Goal: Task Accomplishment & Management: Complete application form

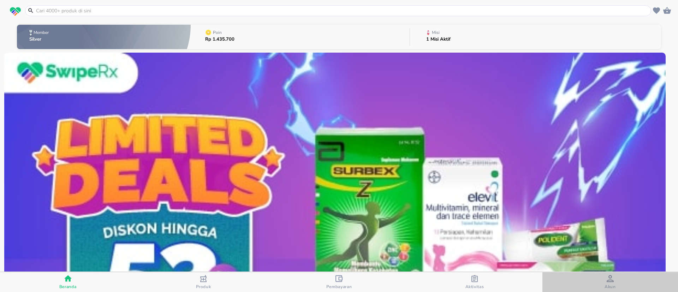
click at [622, 286] on span "Akun" at bounding box center [609, 282] width 131 height 14
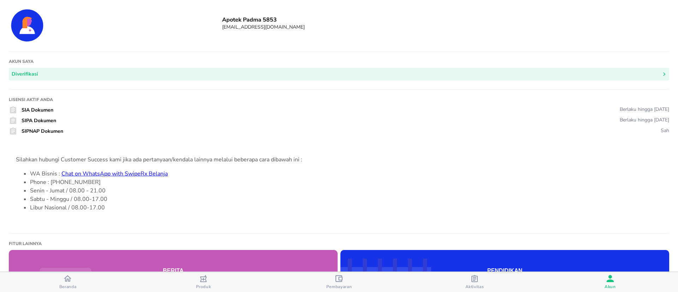
click at [478, 274] on button "Aktivitas" at bounding box center [475, 282] width 136 height 20
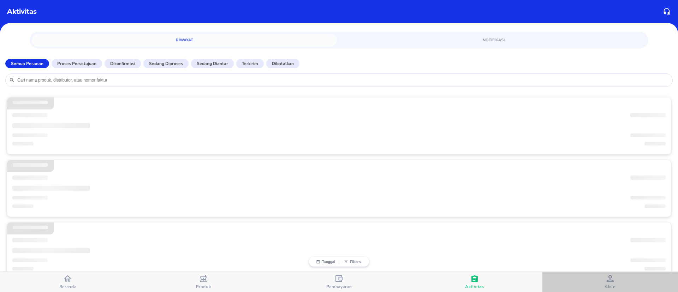
click at [621, 277] on span "Akun" at bounding box center [609, 282] width 131 height 14
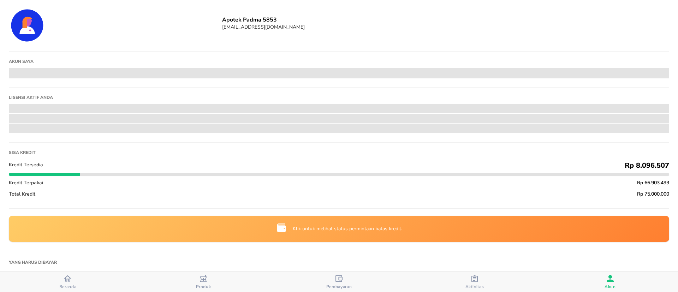
click at [322, 232] on div "Klik untuk melihat status permintaan batas kredit." at bounding box center [347, 228] width 115 height 13
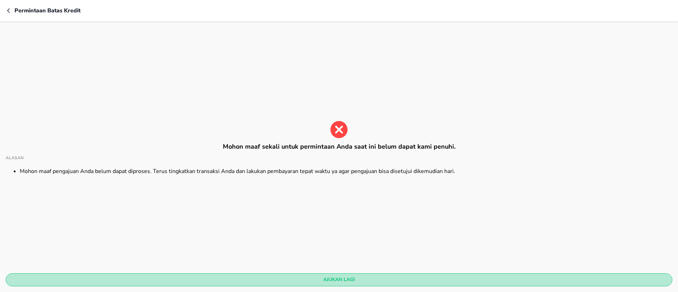
click at [347, 281] on span "Ajukan lagi" at bounding box center [338, 279] width 655 height 9
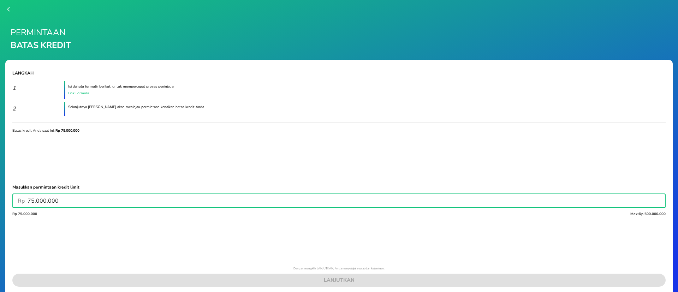
drag, startPoint x: 34, startPoint y: 202, endPoint x: 6, endPoint y: 205, distance: 28.2
click at [6, 205] on div "Langkah 1 Isi dahulu formulir berikut, untuk mempercepat proses peninjauan Link…" at bounding box center [338, 176] width 667 height 232
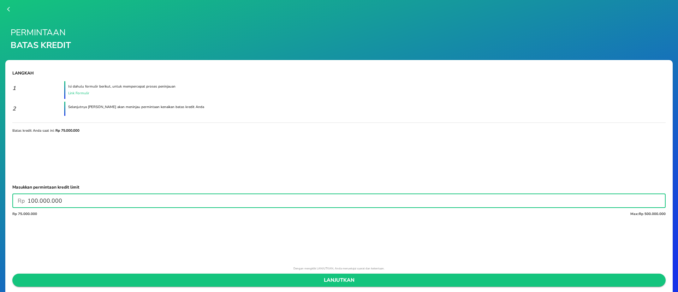
type input "100.000.000"
click at [259, 277] on span "LANJUTKAN" at bounding box center [339, 280] width 642 height 9
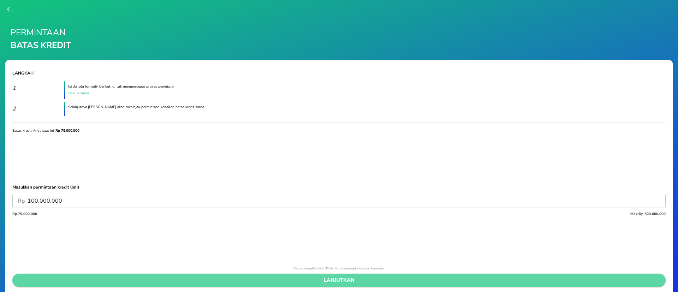
click at [335, 277] on span "LANJUTKAN" at bounding box center [339, 280] width 642 height 9
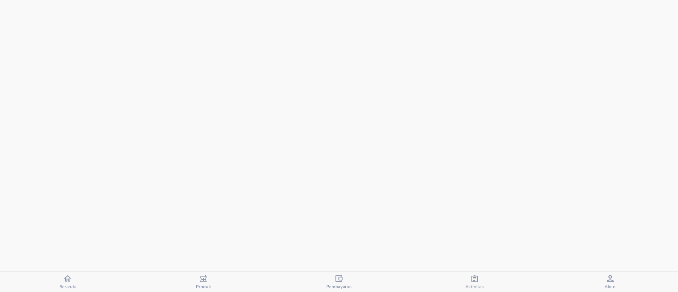
click at [335, 277] on div "Pembayaran" at bounding box center [339, 282] width 26 height 14
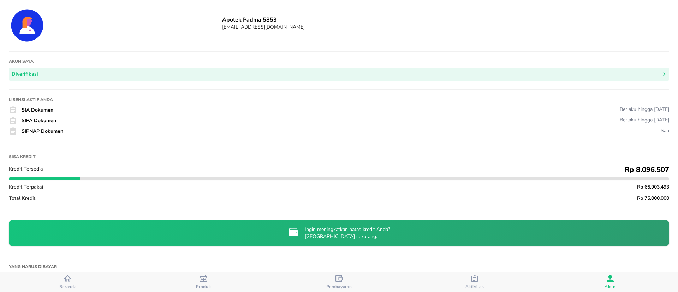
scroll to position [159, 0]
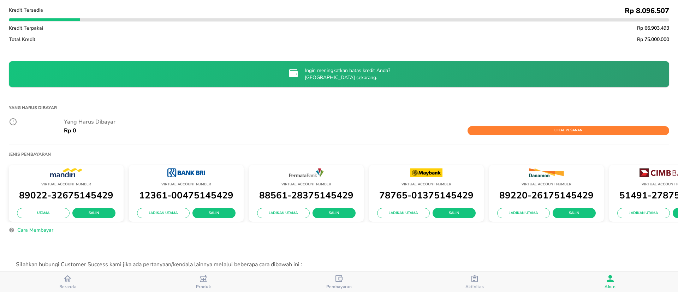
click at [348, 82] on div "Ingin meningkatkan batas kredit Anda? [GEOGRAPHIC_DATA] sekarang." at bounding box center [347, 74] width 91 height 20
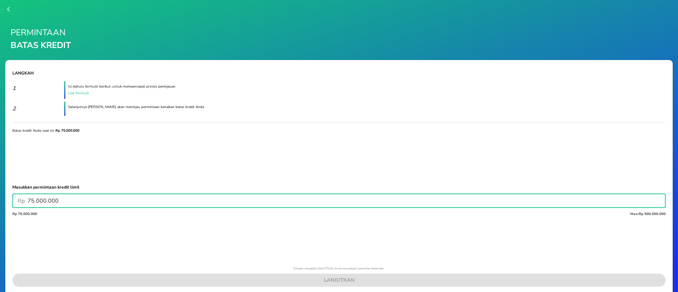
drag, startPoint x: 34, startPoint y: 202, endPoint x: 8, endPoint y: 204, distance: 26.6
click at [8, 204] on div "Langkah 1 Isi dahulu formulir berikut, untuk mempercepat proses peninjauan Link…" at bounding box center [338, 176] width 667 height 232
type input "75.000.000"
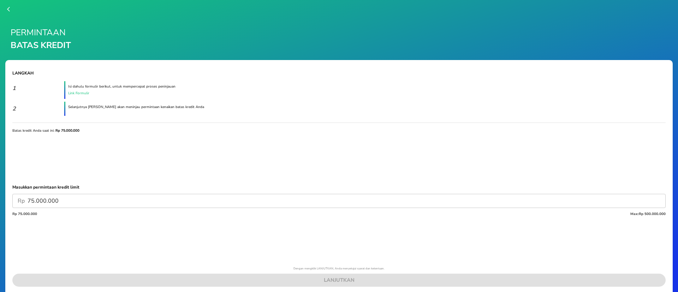
drag, startPoint x: 2, startPoint y: 10, endPoint x: 22, endPoint y: 4, distance: 20.3
click at [3, 10] on div at bounding box center [339, 9] width 678 height 18
click at [8, 8] on icon "button" at bounding box center [8, 9] width 3 height 5
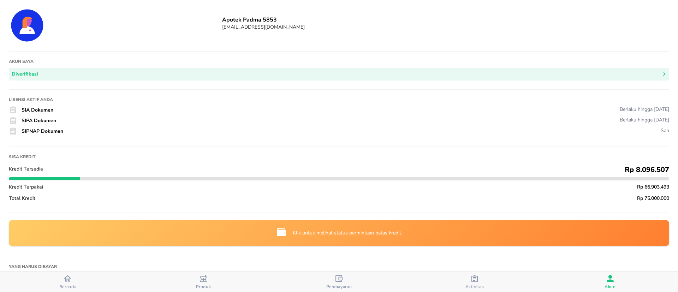
click at [433, 238] on div "Klik untuk melihat status permintaan batas kredit." at bounding box center [339, 233] width 659 height 25
